Goal: Task Accomplishment & Management: Manage account settings

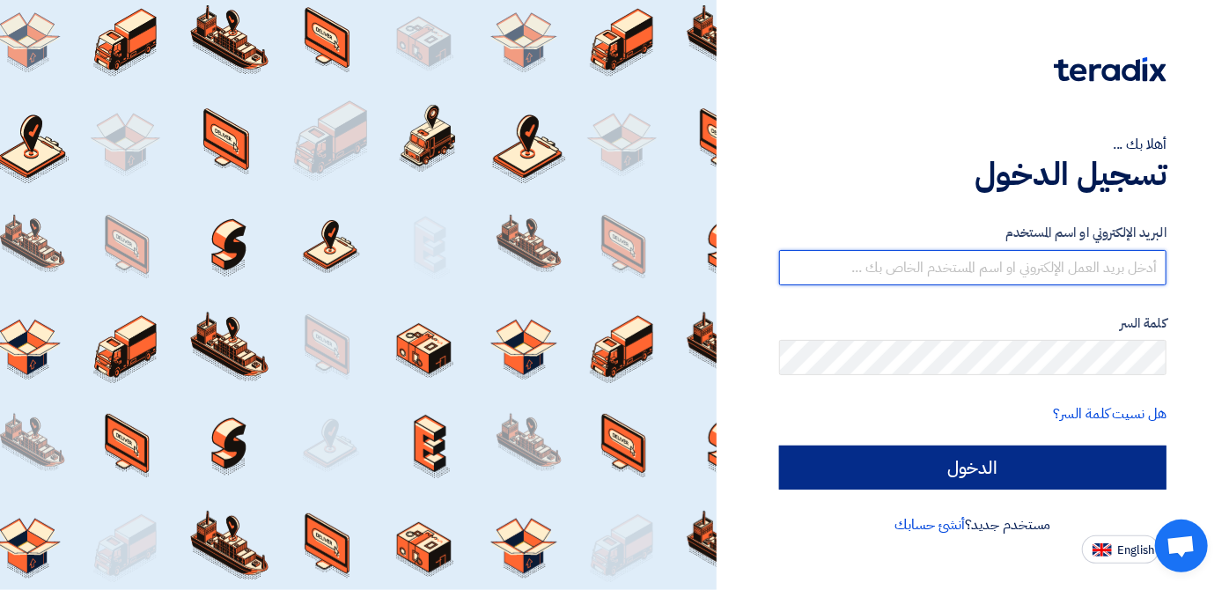
type input "italyaco2030@gmail.com"
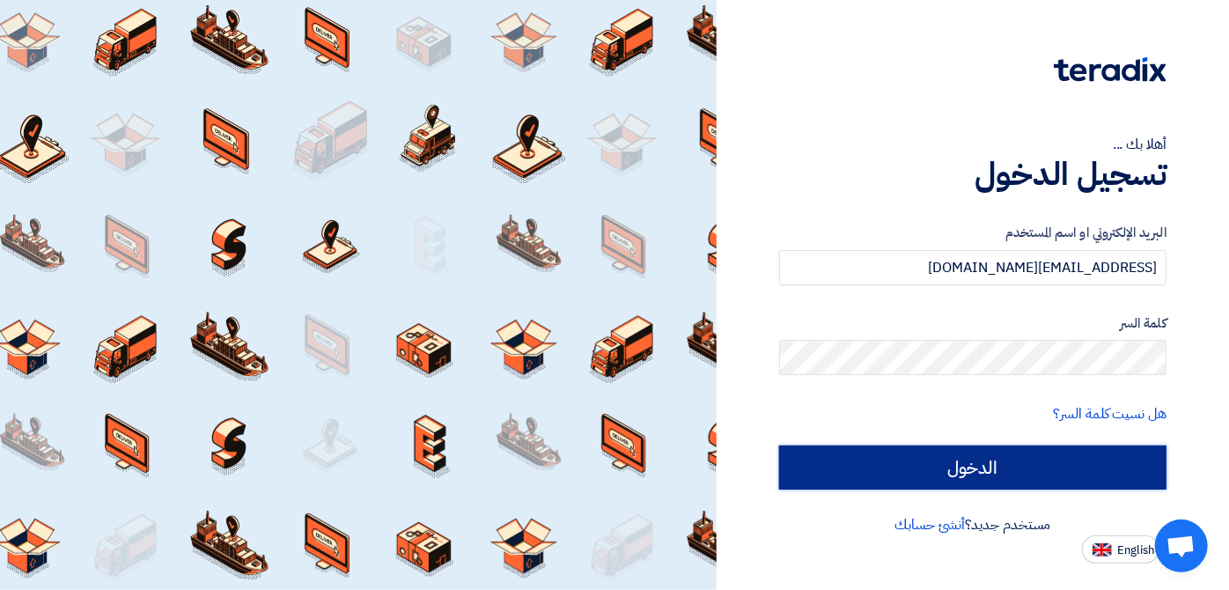
click at [993, 465] on input "الدخول" at bounding box center [972, 467] width 387 height 44
click at [975, 466] on input "الدخول" at bounding box center [972, 467] width 387 height 44
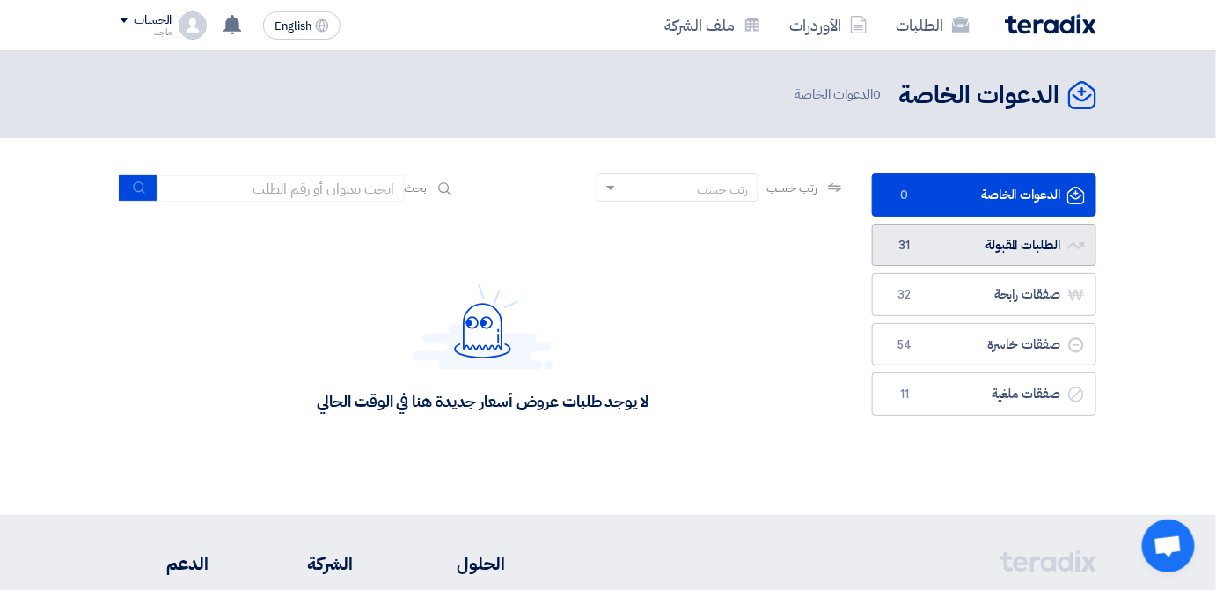
click at [930, 242] on link "الطلبات المقبولة الطلبات المقبولة 31" at bounding box center [984, 245] width 224 height 43
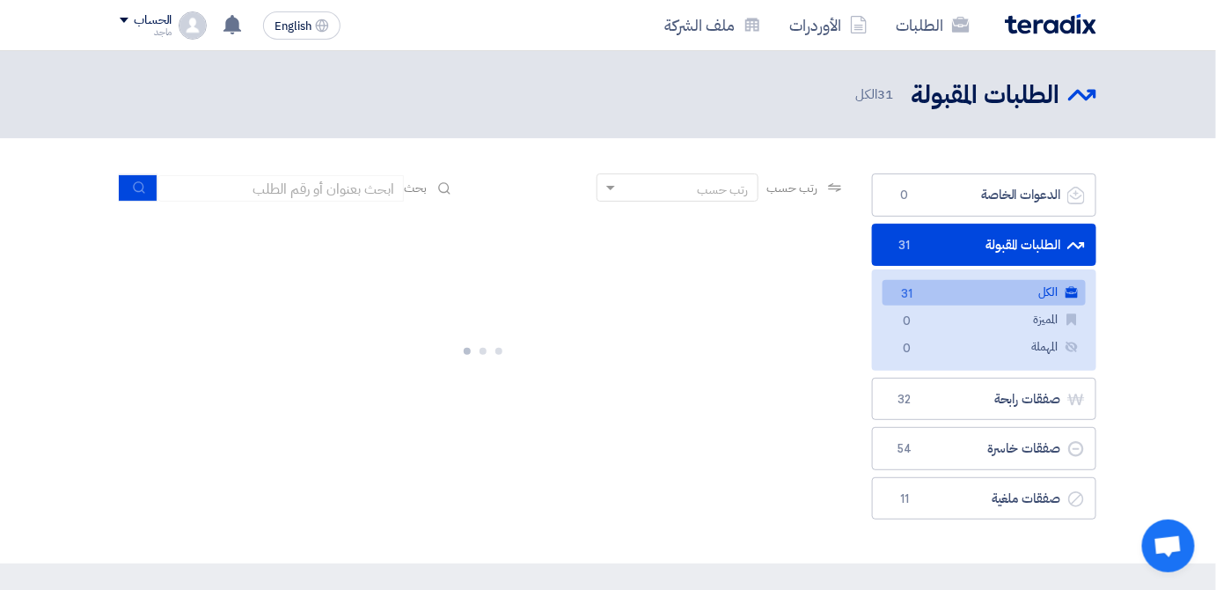
click at [930, 242] on link "الطلبات المقبولة الطلبات المقبولة 31" at bounding box center [984, 245] width 224 height 43
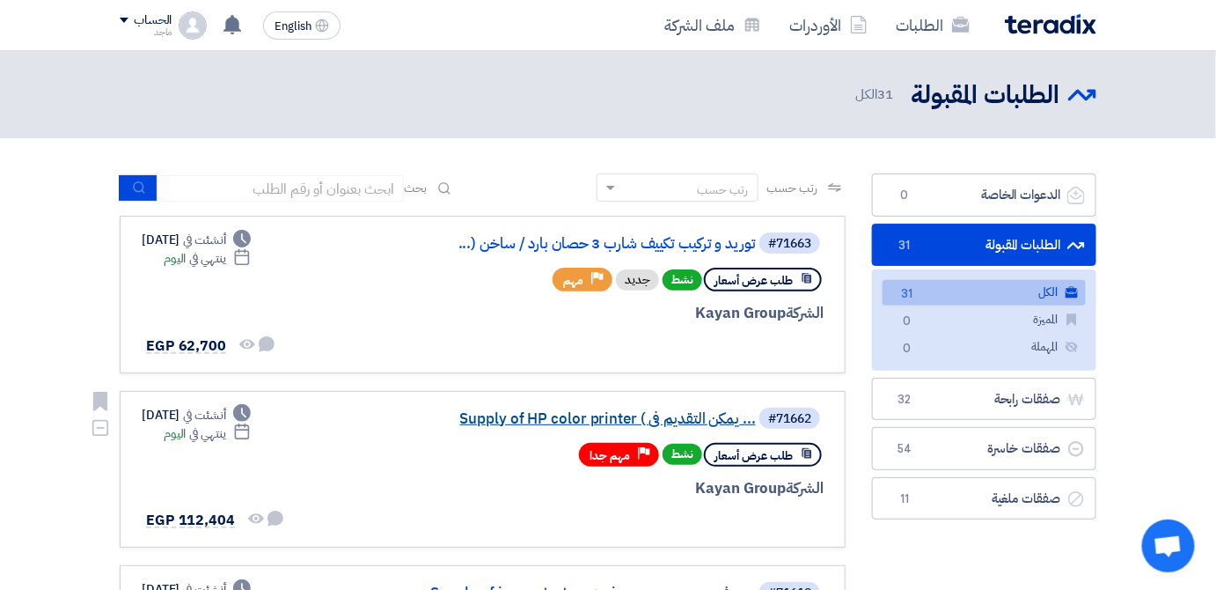
click at [582, 413] on link "Supply of HP color printer ( يمكن التقديم فى ..." at bounding box center [580, 419] width 352 height 16
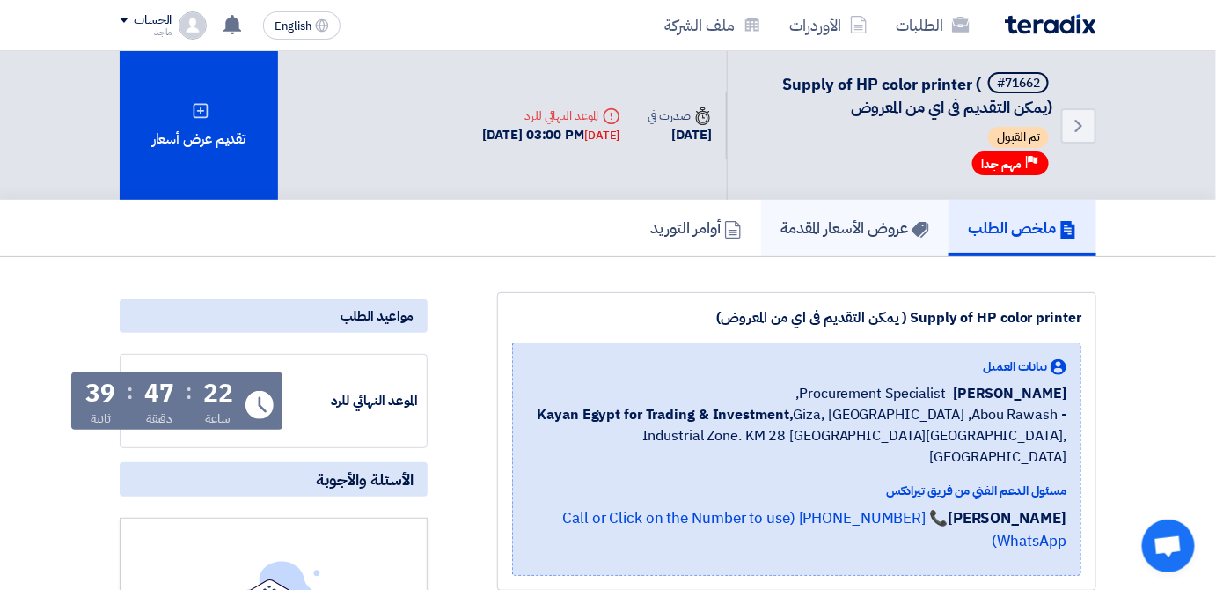
click at [809, 223] on h5 "عروض الأسعار المقدمة" at bounding box center [855, 227] width 149 height 20
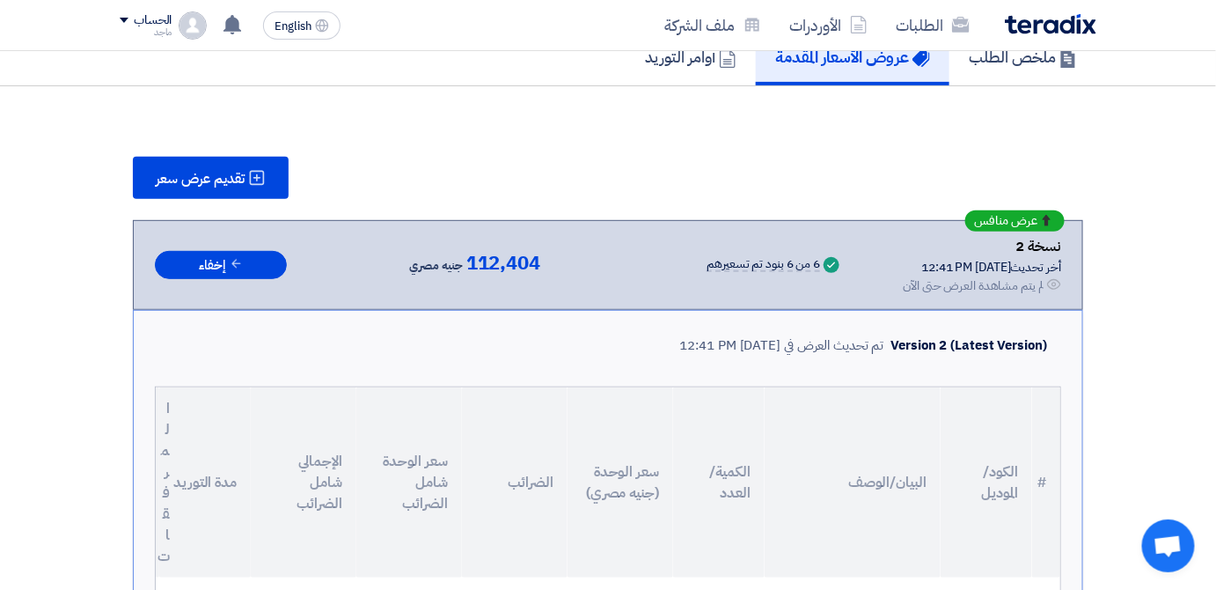
scroll to position [170, 0]
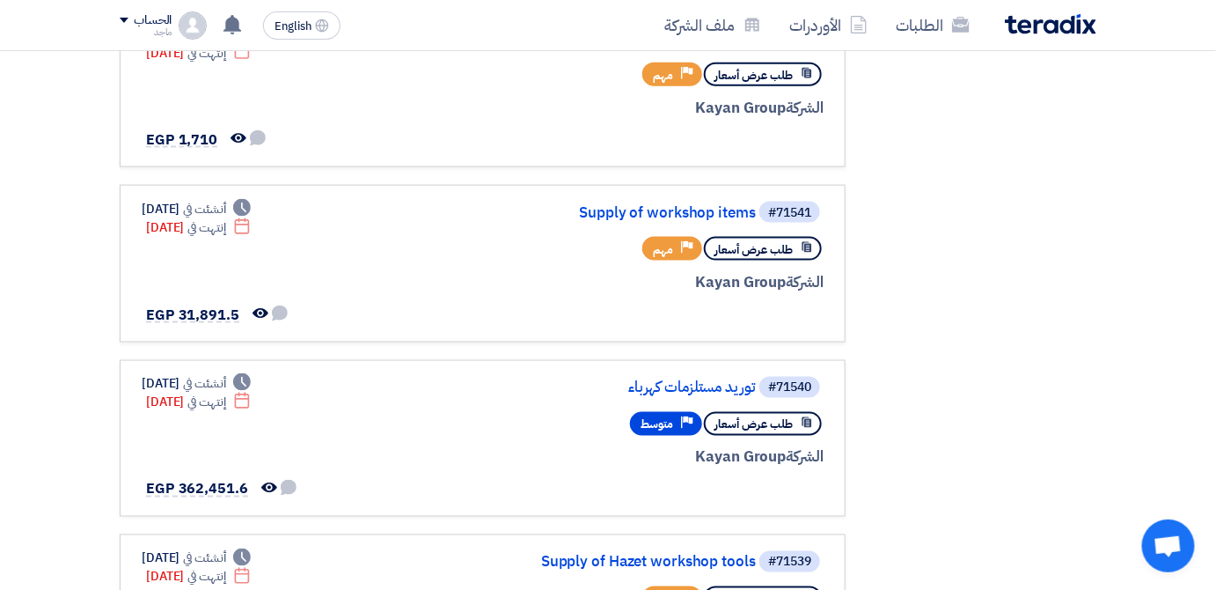
scroll to position [767, 0]
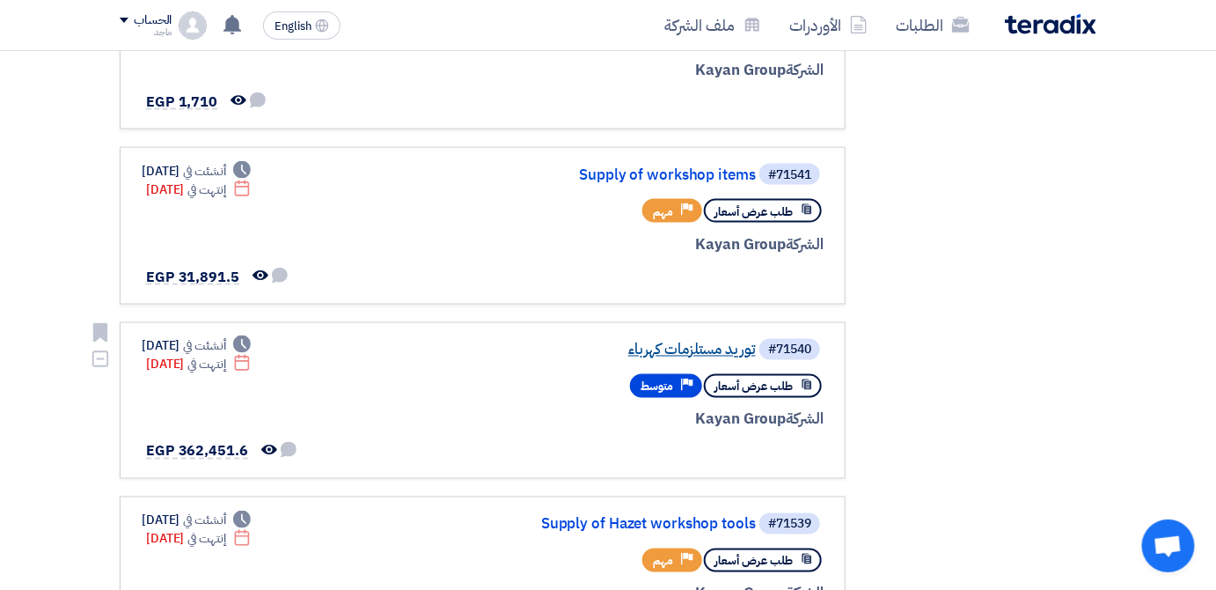
click at [736, 342] on link "توريد مستلزمات كهرباء" at bounding box center [580, 350] width 352 height 16
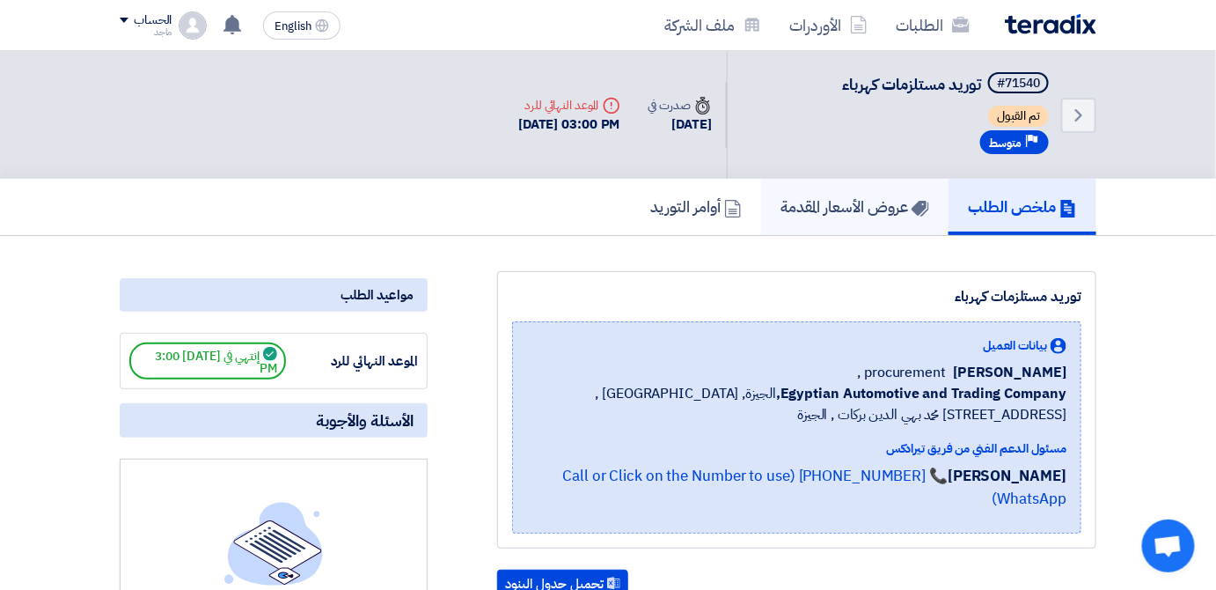
click at [828, 196] on h5 "عروض الأسعار المقدمة" at bounding box center [855, 206] width 149 height 20
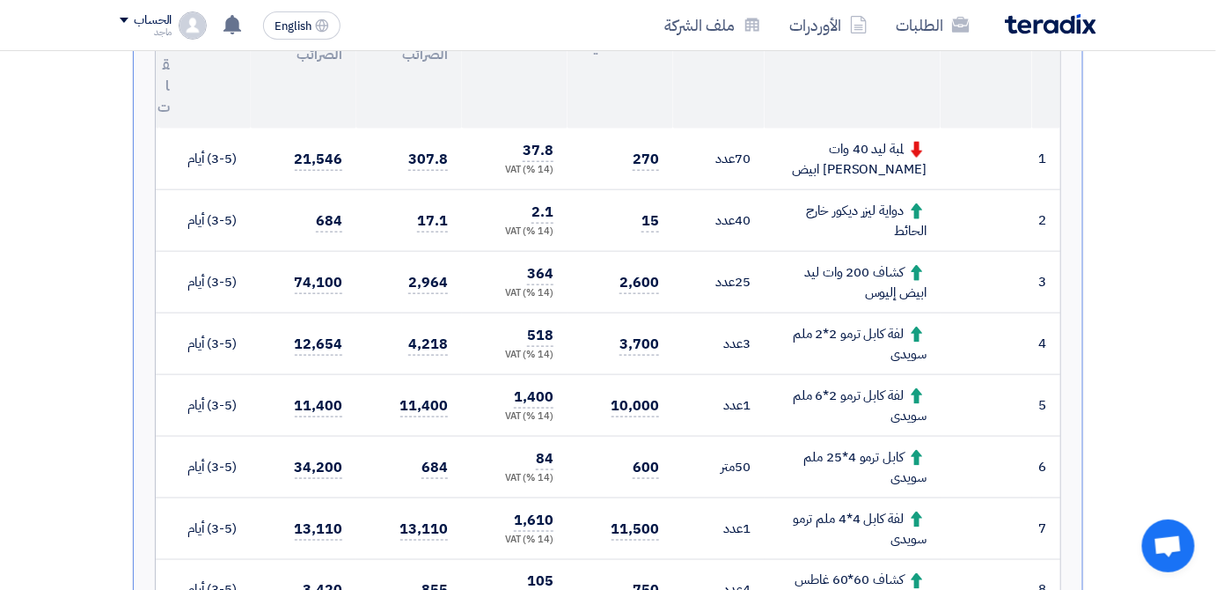
scroll to position [539, 0]
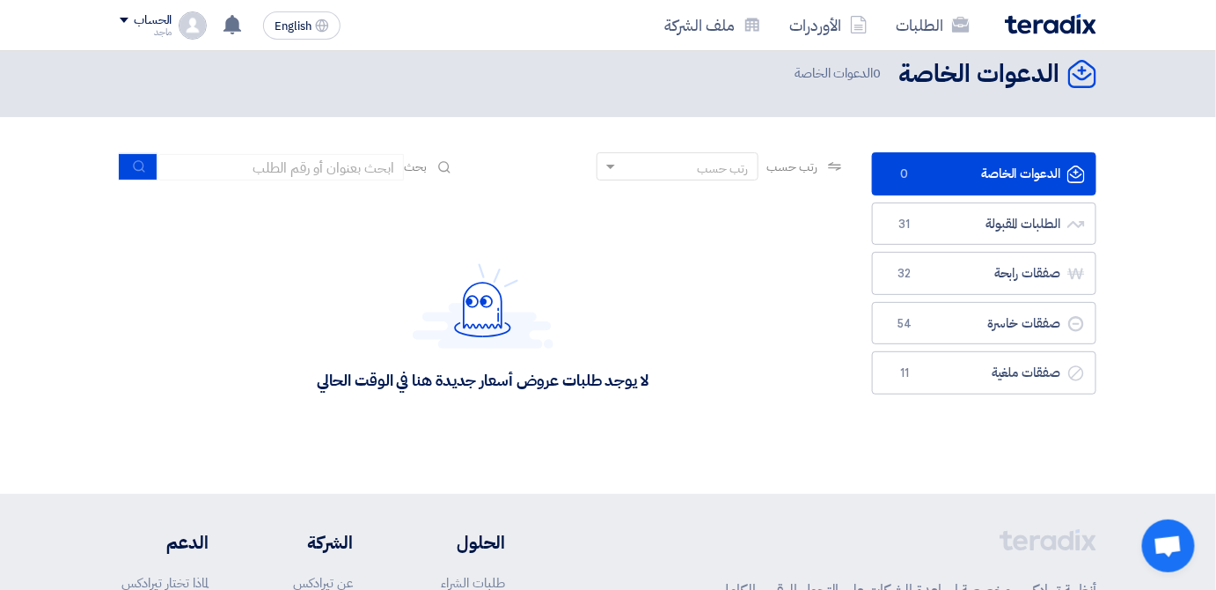
scroll to position [21, 0]
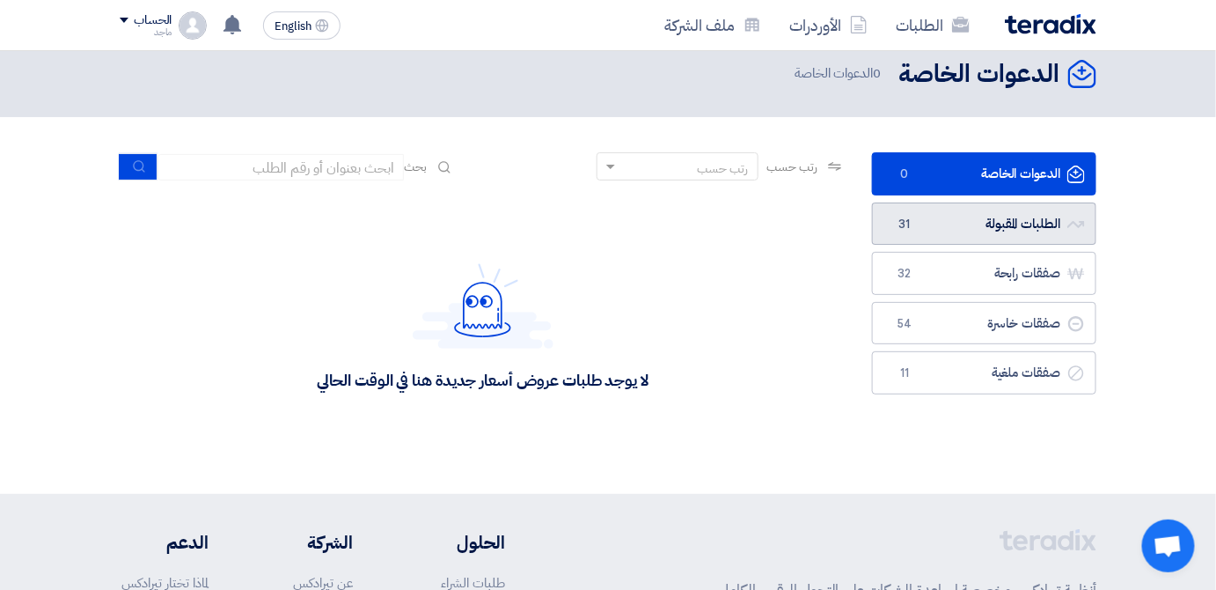
click at [993, 216] on link "الطلبات المقبولة الطلبات المقبولة 31" at bounding box center [984, 223] width 224 height 43
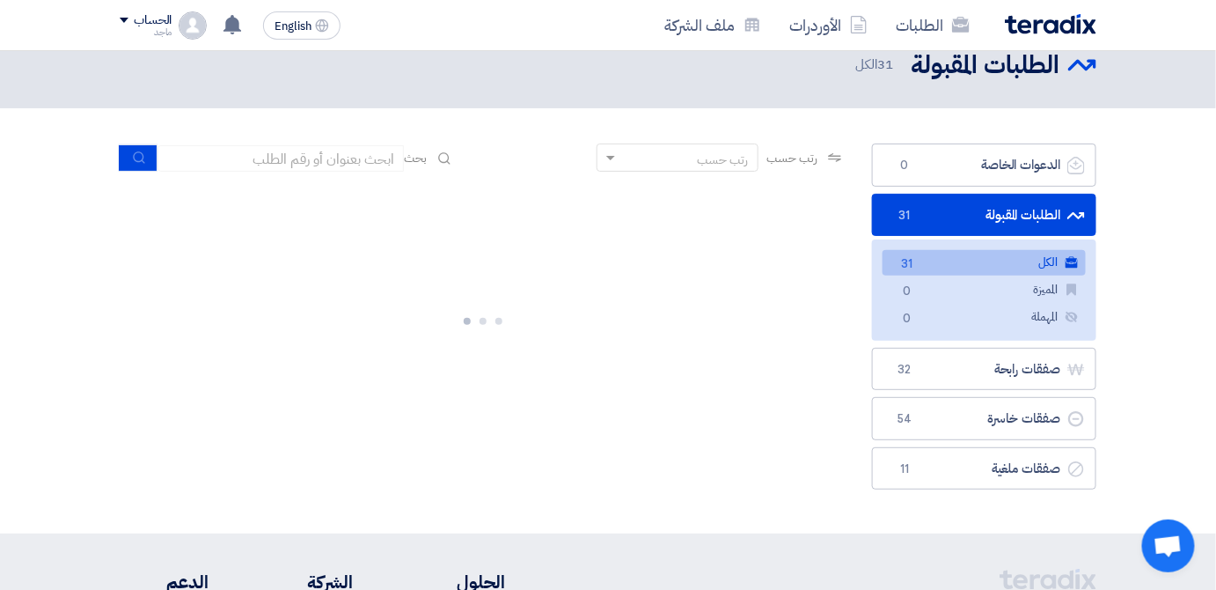
scroll to position [159, 0]
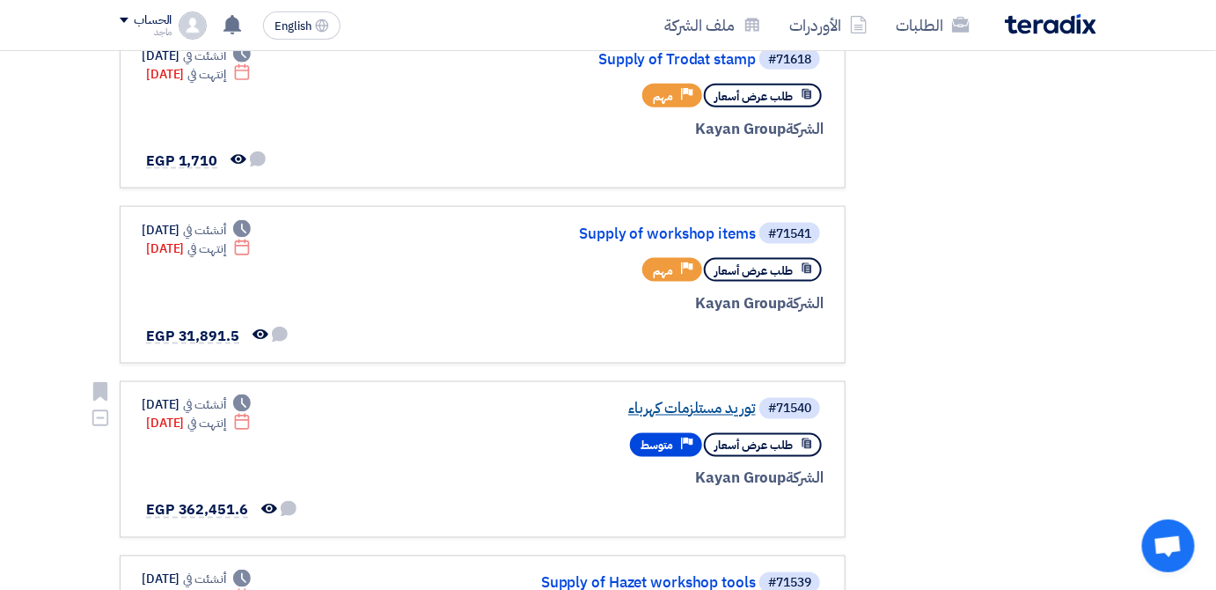
click at [676, 401] on link "توريد مستلزمات كهرباء" at bounding box center [580, 409] width 352 height 16
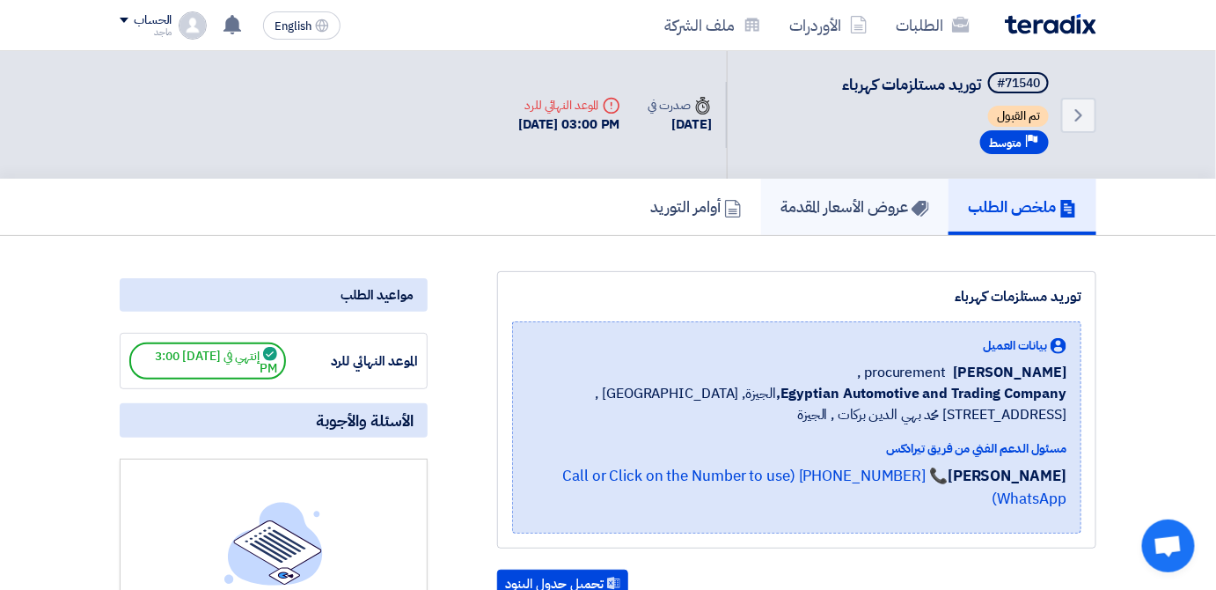
click at [863, 231] on link "عروض الأسعار المقدمة" at bounding box center [854, 207] width 187 height 56
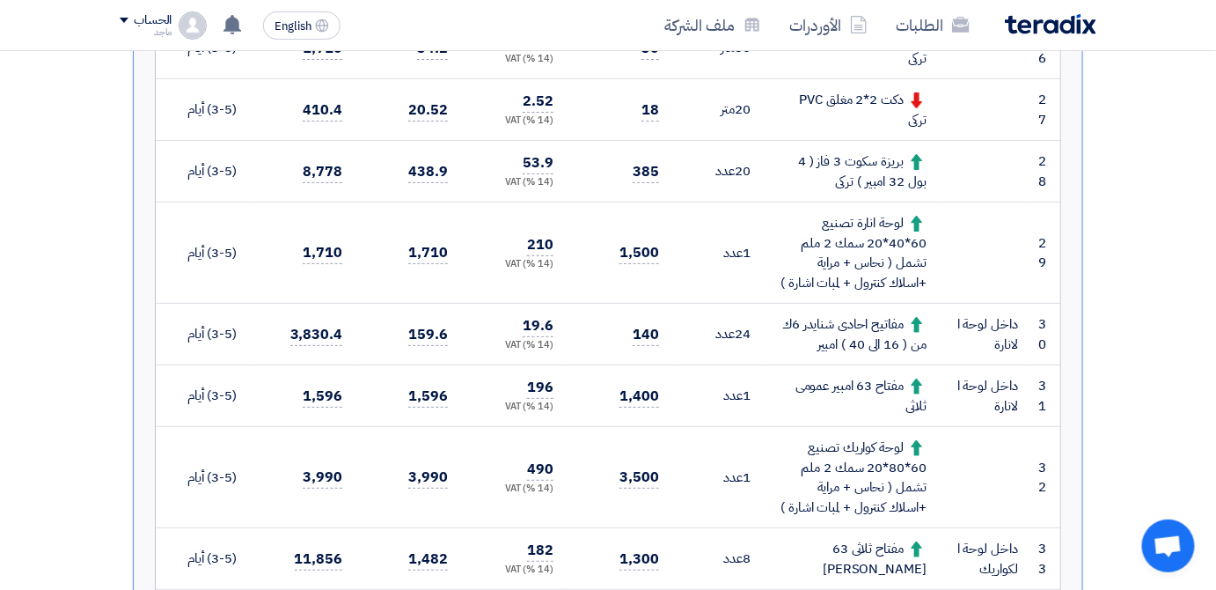
scroll to position [2210, 0]
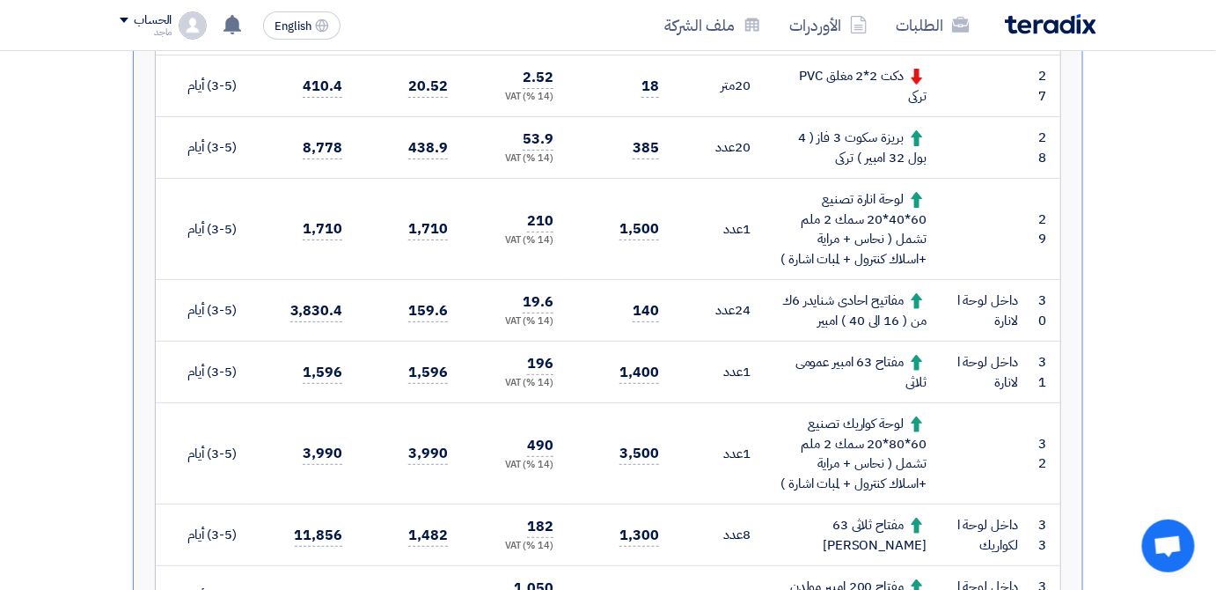
click at [737, 240] on td "1 عدد" at bounding box center [719, 229] width 92 height 101
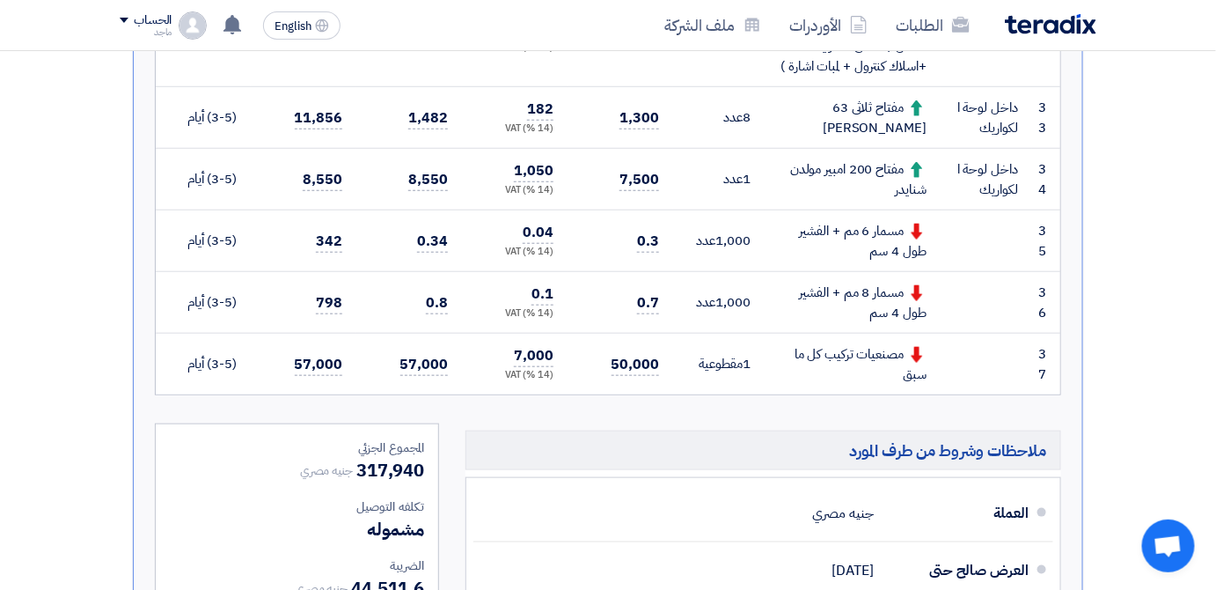
scroll to position [2628, 0]
click at [738, 238] on td "1,000 عدد" at bounding box center [719, 240] width 92 height 62
